Goal: Task Accomplishment & Management: Complete application form

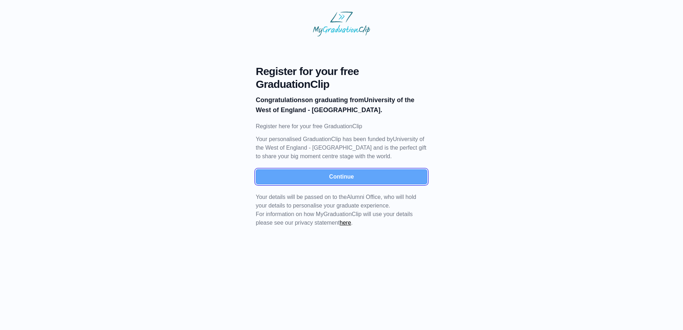
click at [375, 174] on button "Continue" at bounding box center [341, 176] width 171 height 15
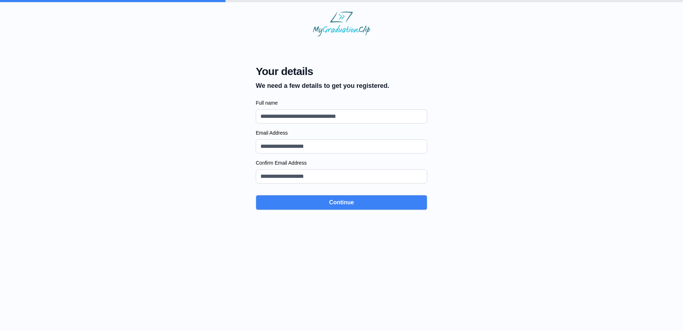
click at [356, 120] on input "Full name" at bounding box center [341, 116] width 171 height 14
click at [225, 150] on div "Your details We need a few details to get you registered. Full name Email Addre…" at bounding box center [341, 123] width 660 height 174
